Goal: Task Accomplishment & Management: Use online tool/utility

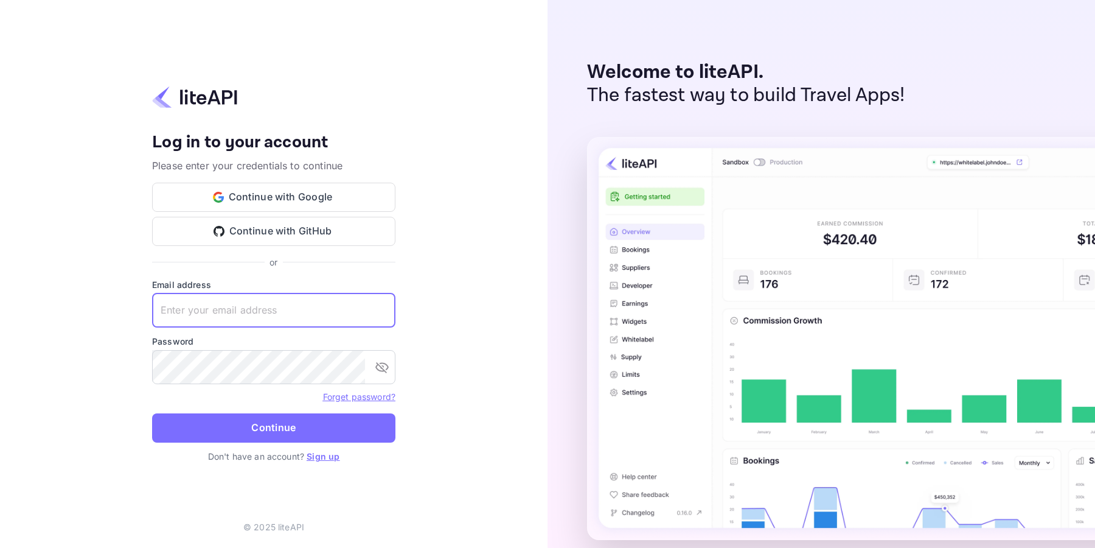
click at [258, 309] on input "text" at bounding box center [273, 310] width 243 height 34
type input "amorales@viajesensanchate.com"
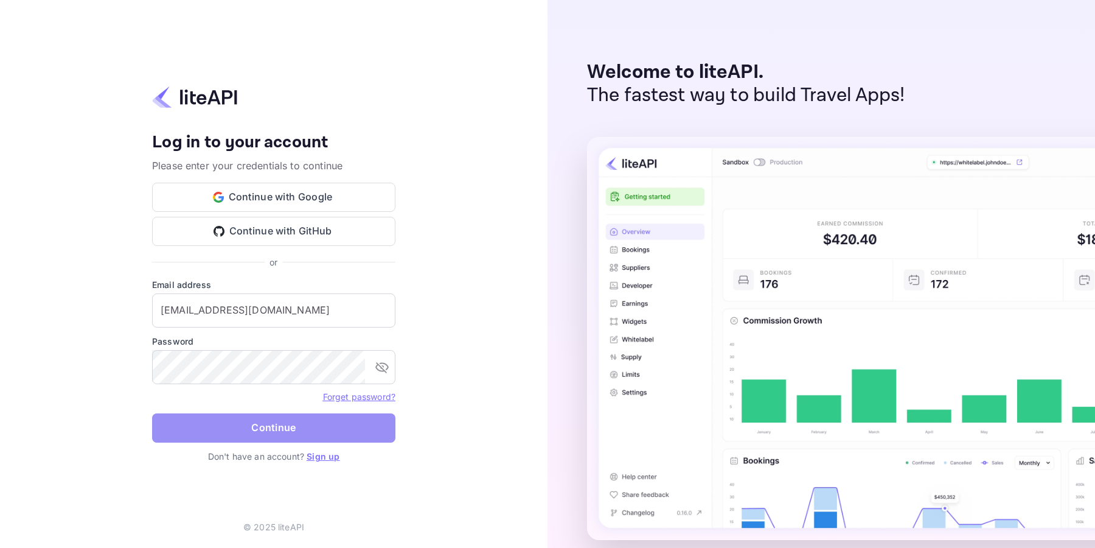
click at [295, 425] on button "Continue" at bounding box center [273, 427] width 243 height 29
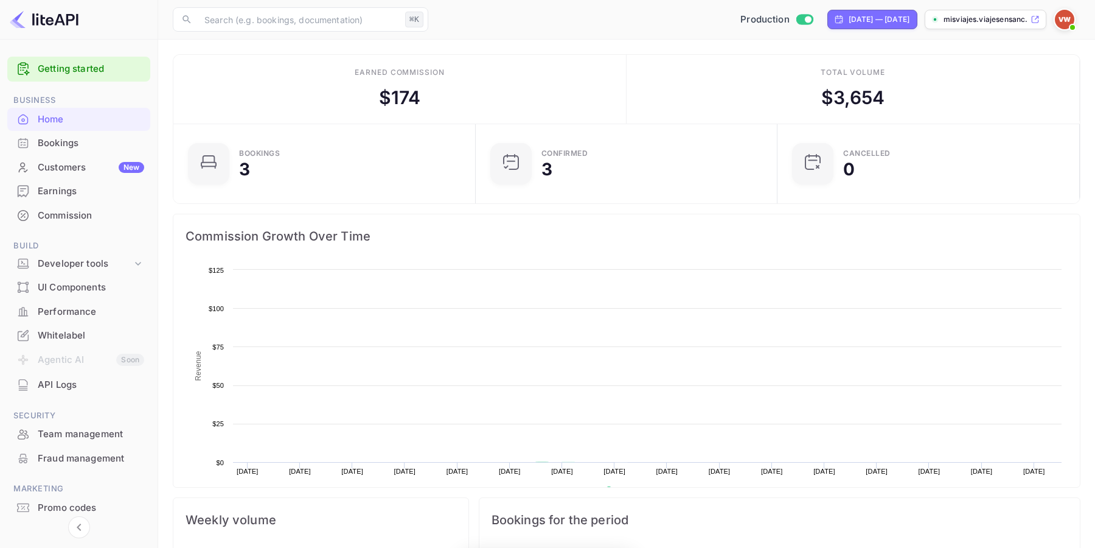
scroll to position [198, 295]
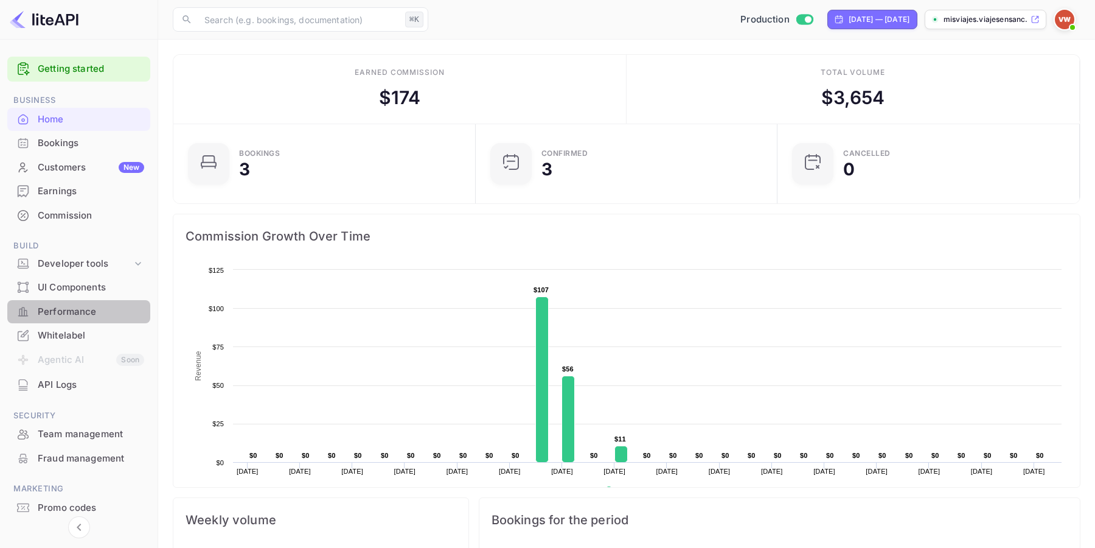
click at [84, 313] on div "Performance" at bounding box center [91, 312] width 106 height 14
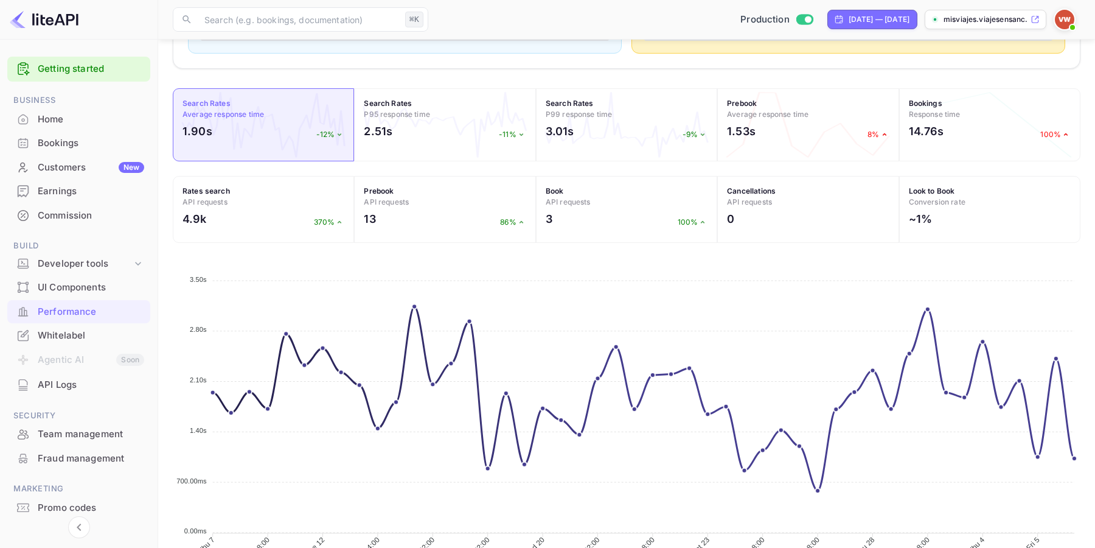
scroll to position [416, 0]
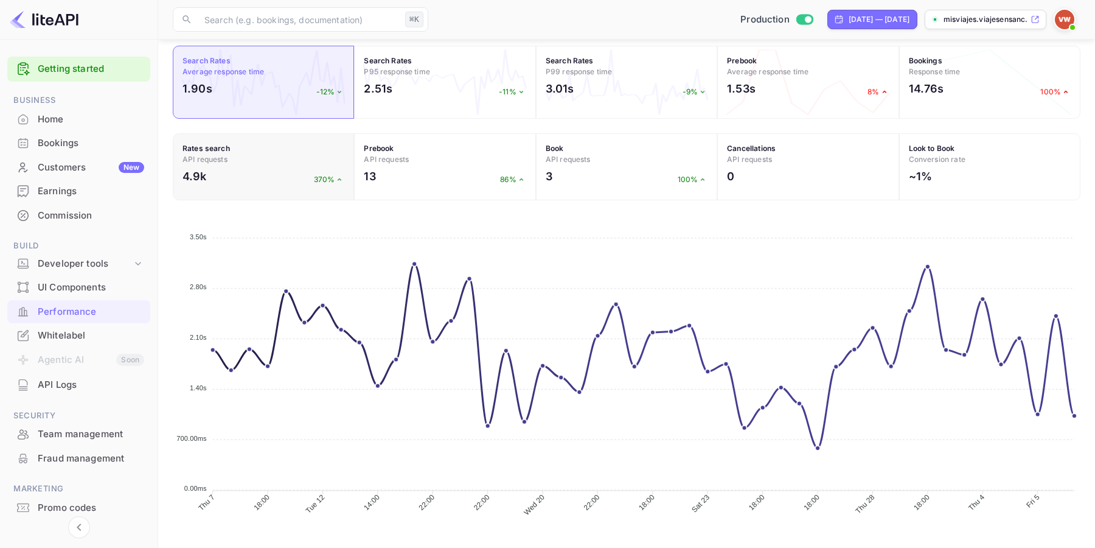
click at [285, 170] on div "4.9k 370%" at bounding box center [264, 179] width 162 height 23
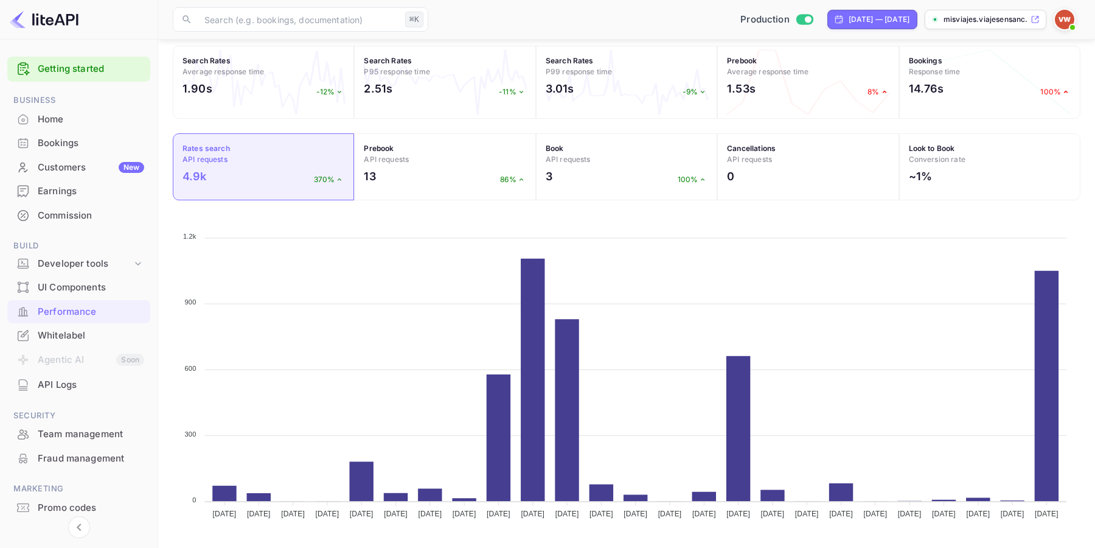
click at [1069, 19] on img at bounding box center [1064, 19] width 19 height 19
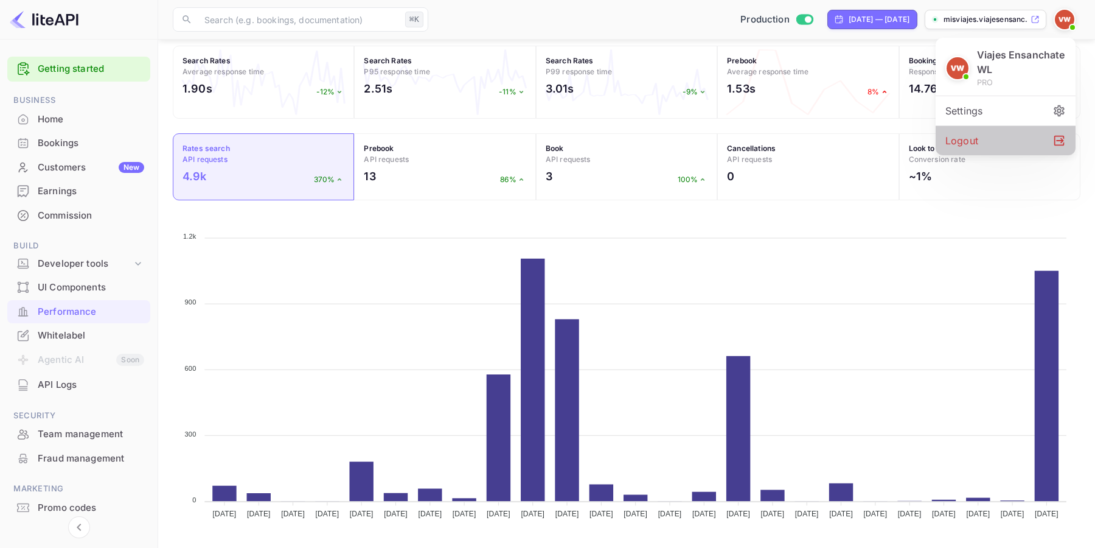
click at [996, 141] on div "Logout" at bounding box center [1006, 140] width 140 height 29
